Goal: Information Seeking & Learning: Learn about a topic

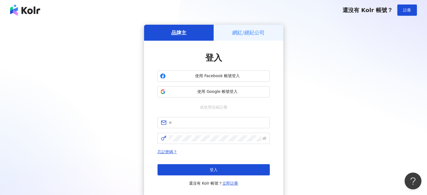
click at [225, 98] on div "登入 使用 Facebook 帳號登入 使用 Google 帳號登入 或使用信箱註冊 忘記密碼？ 登入 還沒有 Kolr 帳號？ 立即註冊" at bounding box center [213, 119] width 112 height 135
click at [225, 91] on span "使用 Google 帳號登入" at bounding box center [217, 92] width 99 height 6
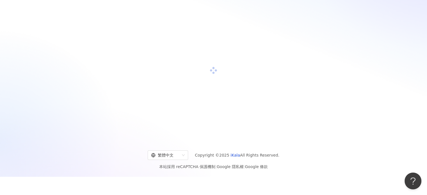
scroll to position [26, 0]
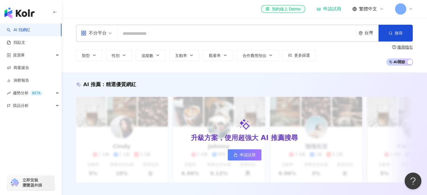
click at [151, 36] on input "search" at bounding box center [236, 33] width 234 height 11
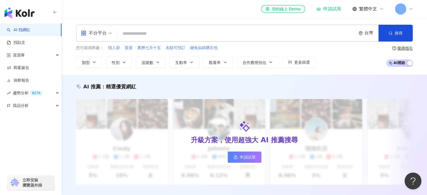
type input "**********"
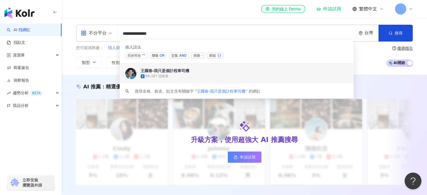
click at [309, 64] on div "王國春-我只是個計程車司機 66,187 追蹤者" at bounding box center [236, 73] width 234 height 20
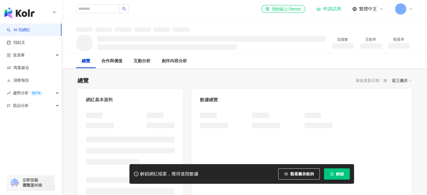
click at [274, 77] on div "總覽 最後更新日期：無 近三個月" at bounding box center [244, 81] width 334 height 8
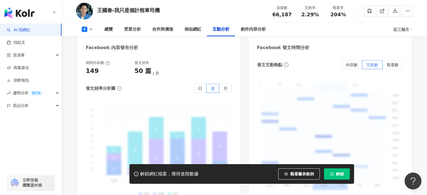
scroll to position [1234, 0]
